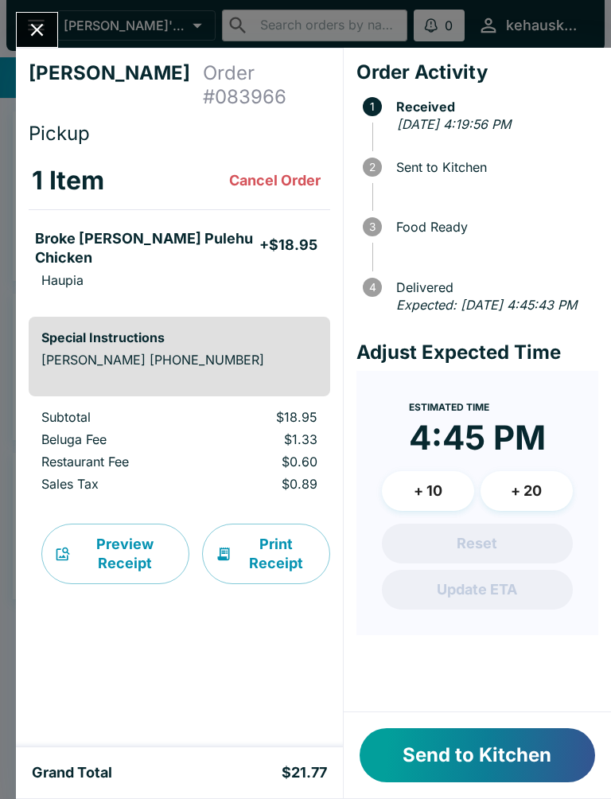
click at [465, 737] on button "Send to Kitchen" at bounding box center [477, 755] width 235 height 54
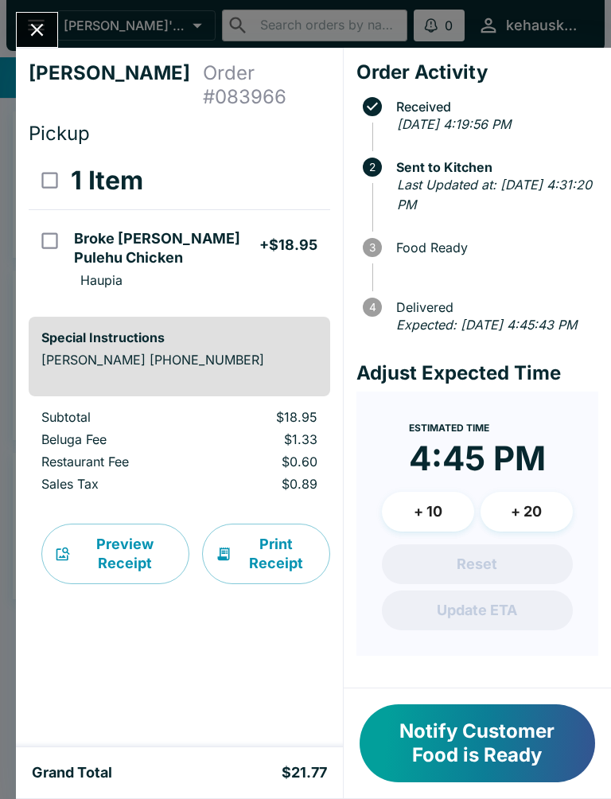
click at [465, 749] on button "Notify Customer Food is Ready" at bounding box center [477, 743] width 235 height 78
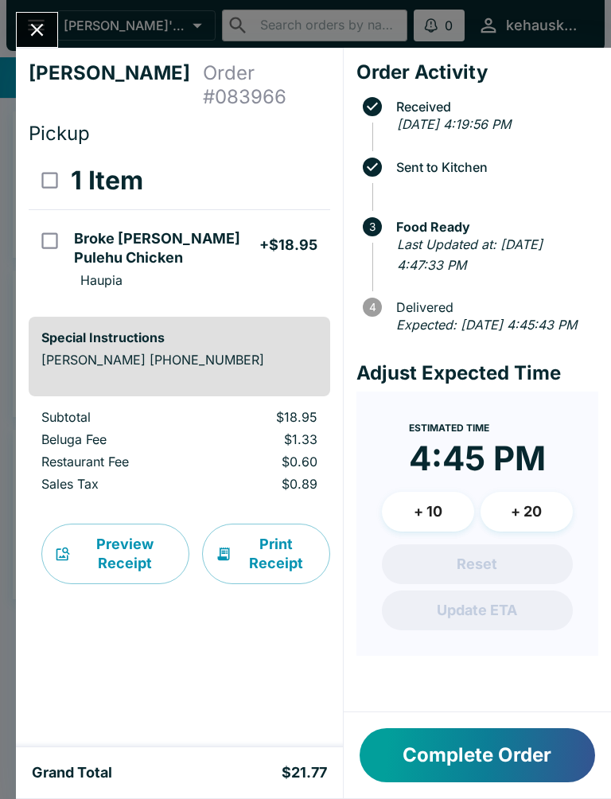
click at [45, 162] on input "select all" at bounding box center [50, 180] width 36 height 36
checkbox input "true"
click at [45, 162] on input "select all" at bounding box center [50, 180] width 36 height 36
checkbox input "false"
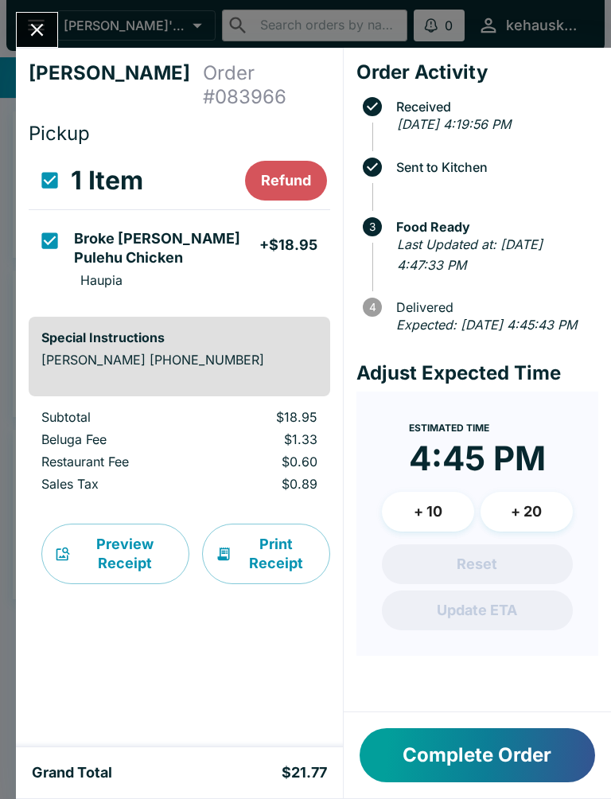
checkbox input "false"
click at [34, 33] on icon "Close" at bounding box center [37, 30] width 13 height 13
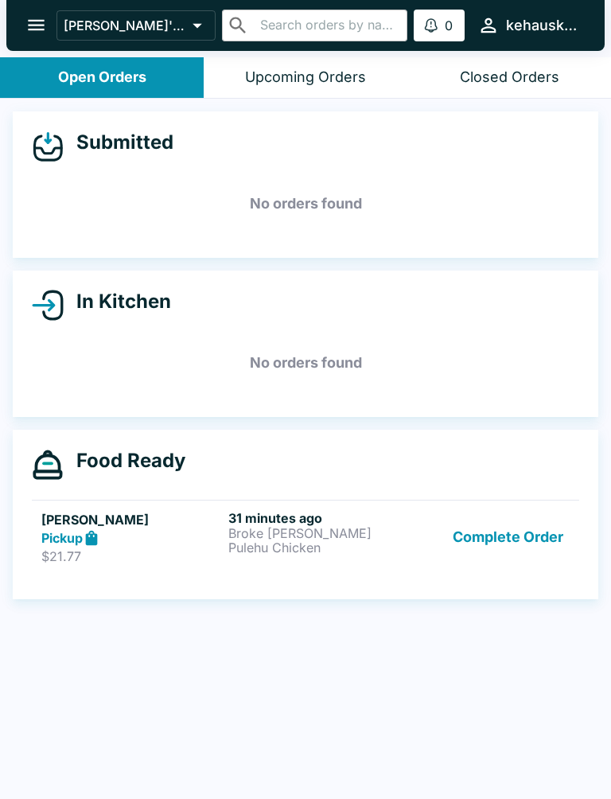
click at [485, 519] on button "Complete Order" at bounding box center [507, 537] width 123 height 55
